Goal: Information Seeking & Learning: Understand process/instructions

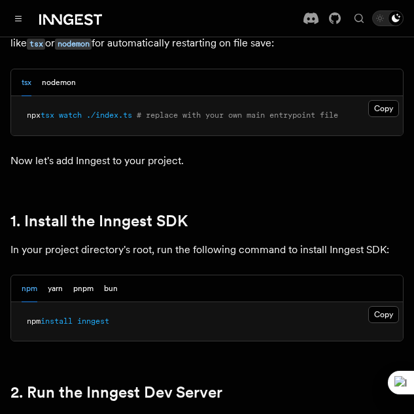
scroll to position [850, 0]
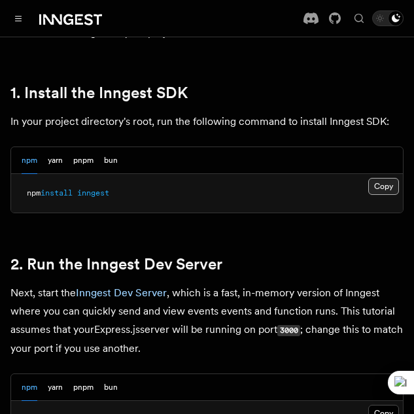
click at [380, 195] on button "Copy Copied" at bounding box center [383, 186] width 31 height 17
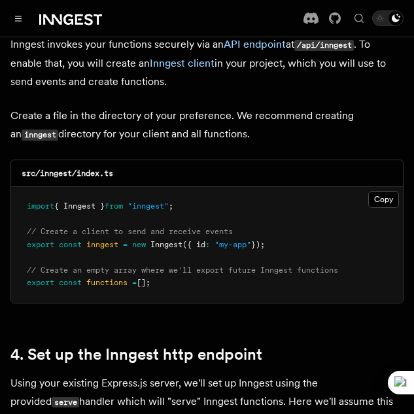
scroll to position [1700, 0]
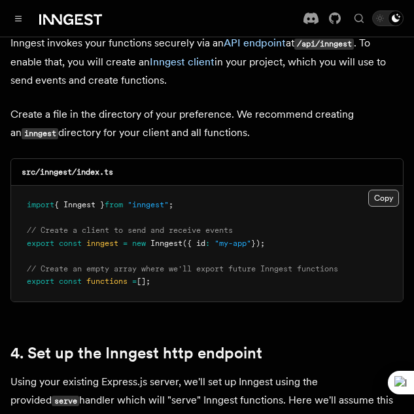
click at [380, 193] on button "Copy Copied" at bounding box center [383, 198] width 31 height 17
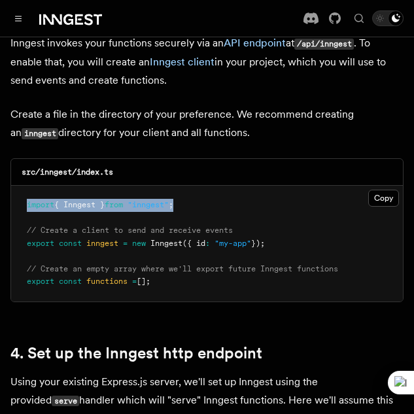
drag, startPoint x: 33, startPoint y: 195, endPoint x: 228, endPoint y: 193, distance: 194.9
click at [228, 193] on pre "import { Inngest } from "inngest" ; // Create a client to send and receive even…" at bounding box center [207, 244] width 392 height 116
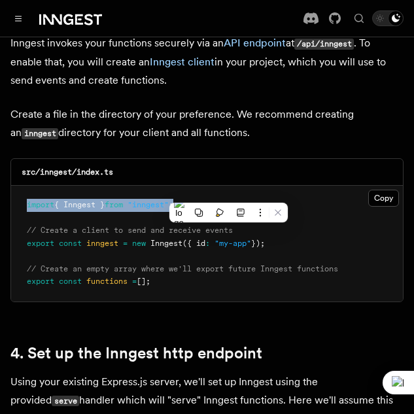
copy span "import { Inngest } from "inngest" ;"
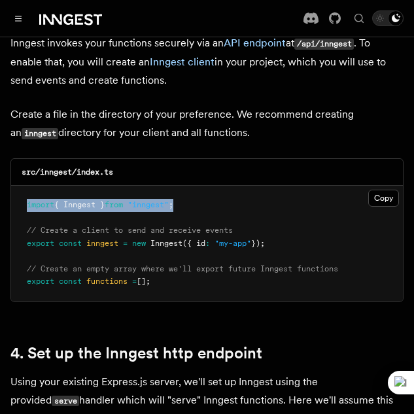
scroll to position [2027, 0]
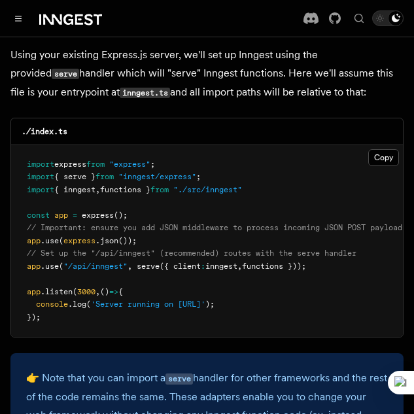
drag, startPoint x: 146, startPoint y: 260, endPoint x: 329, endPoint y: 258, distance: 183.1
click at [329, 258] on pre "import express from "express" ; import { serve } from "inngest/express" ; impor…" at bounding box center [207, 241] width 392 height 192
copy span "serve ({ client : inngest , functions }));"
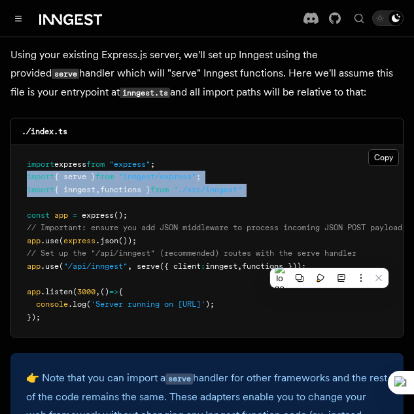
drag, startPoint x: 33, startPoint y: 167, endPoint x: 292, endPoint y: 192, distance: 260.7
click at [292, 192] on pre "import express from "express" ; import { serve } from "inngest/express" ; impor…" at bounding box center [207, 241] width 392 height 192
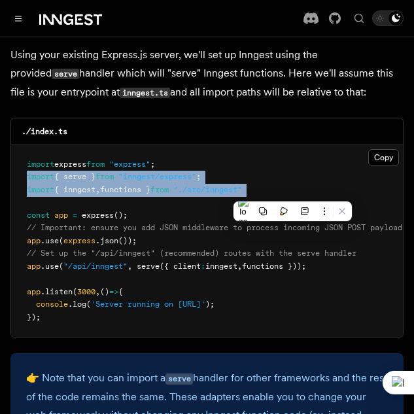
copy code "import { serve } from "inngest/express" ; import { inngest , functions } from "…"
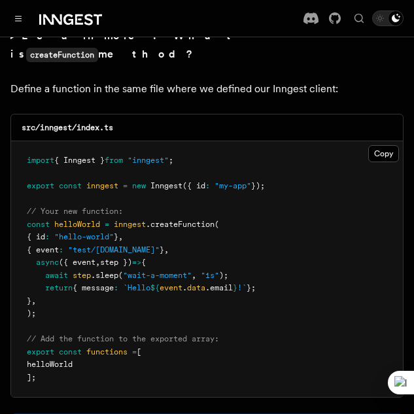
scroll to position [2615, 0]
